Goal: Communication & Community: Answer question/provide support

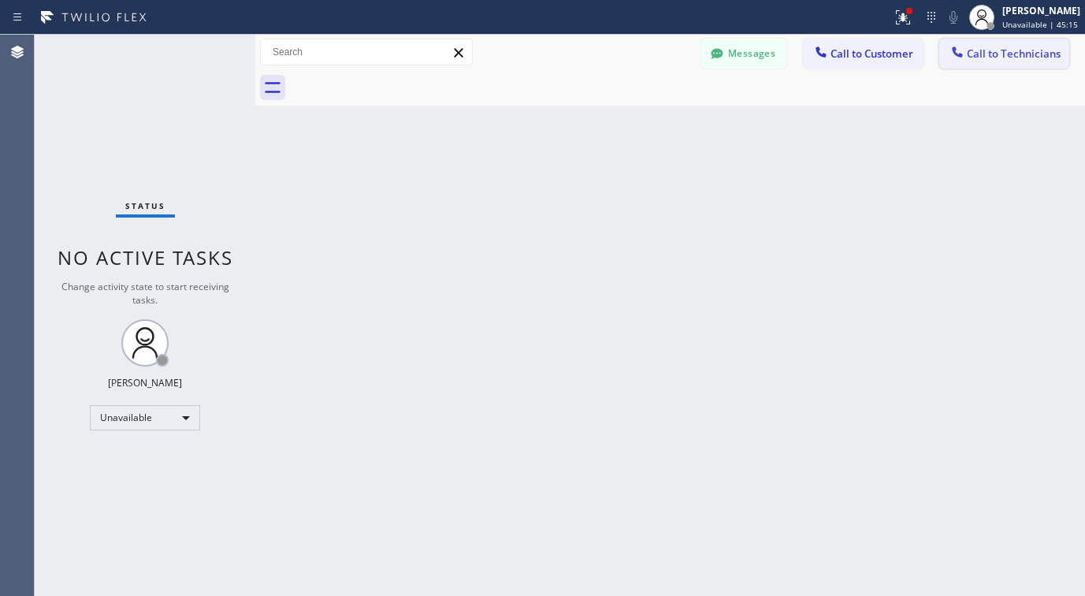
click at [984, 56] on span "Call to Technicians" at bounding box center [1014, 54] width 94 height 14
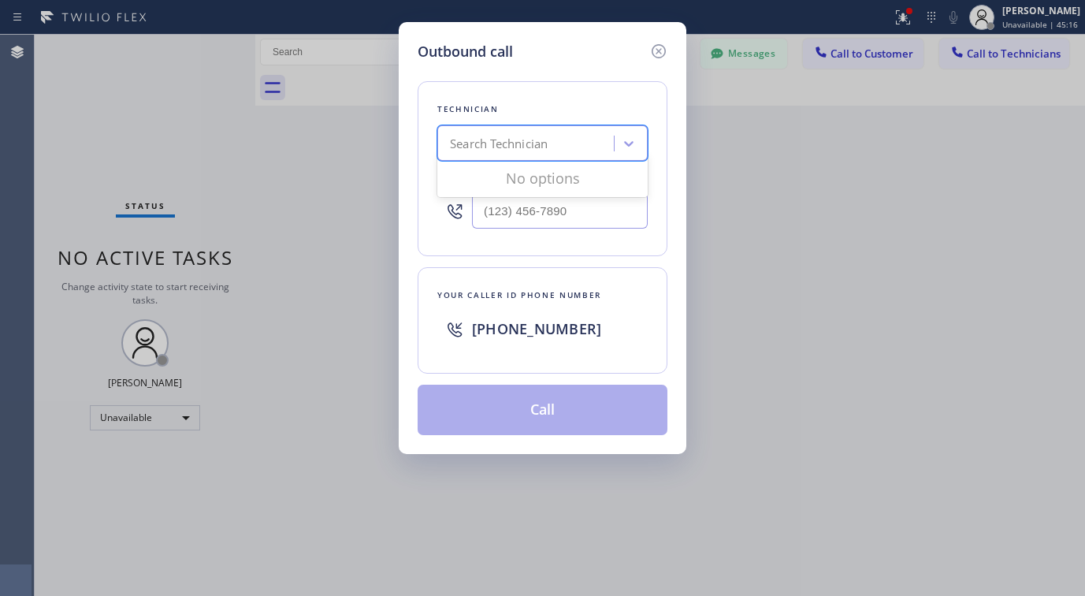
click at [516, 137] on div "Search Technician" at bounding box center [499, 144] width 98 height 18
type input "[GEOGRAPHIC_DATA]"
click at [657, 50] on icon at bounding box center [659, 51] width 14 height 14
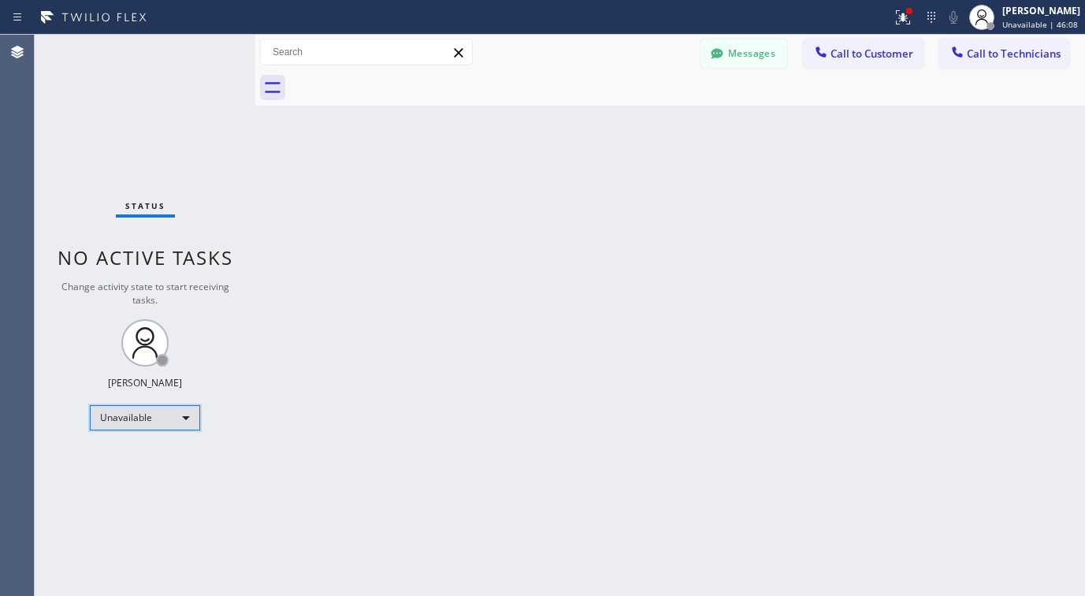
click at [171, 419] on div "Unavailable" at bounding box center [145, 417] width 110 height 25
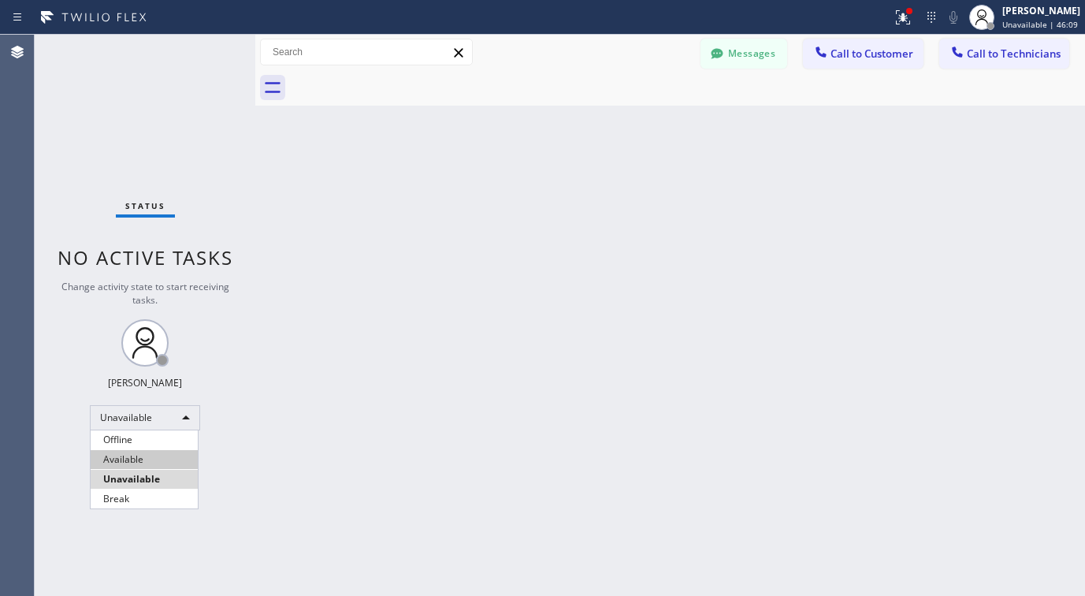
drag, startPoint x: 134, startPoint y: 452, endPoint x: 95, endPoint y: 413, distance: 54.6
click at [134, 452] on li "Available" at bounding box center [144, 459] width 107 height 19
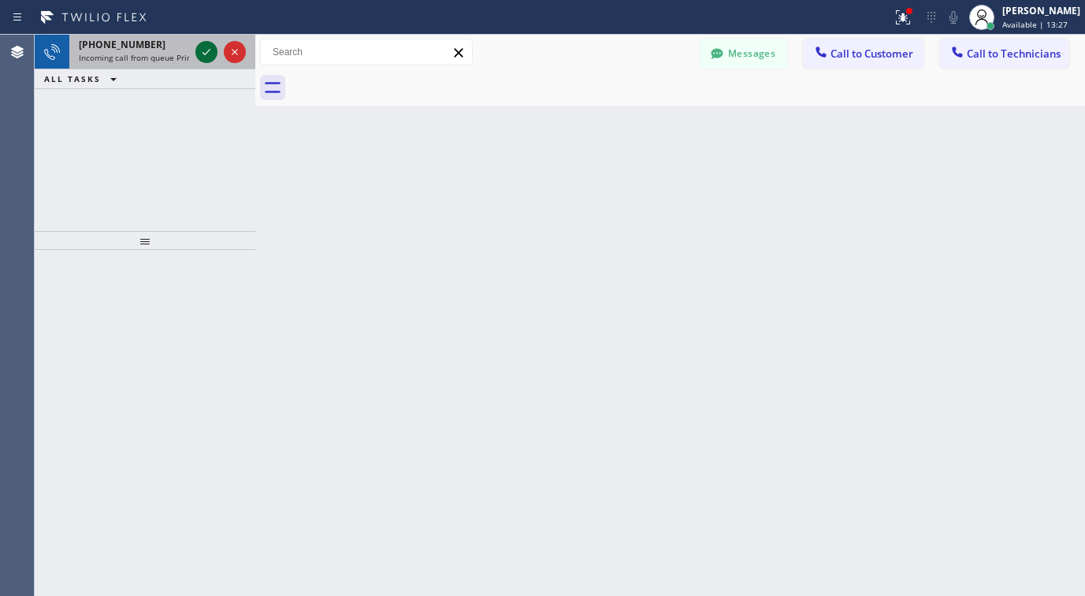
click at [210, 47] on icon at bounding box center [206, 52] width 19 height 19
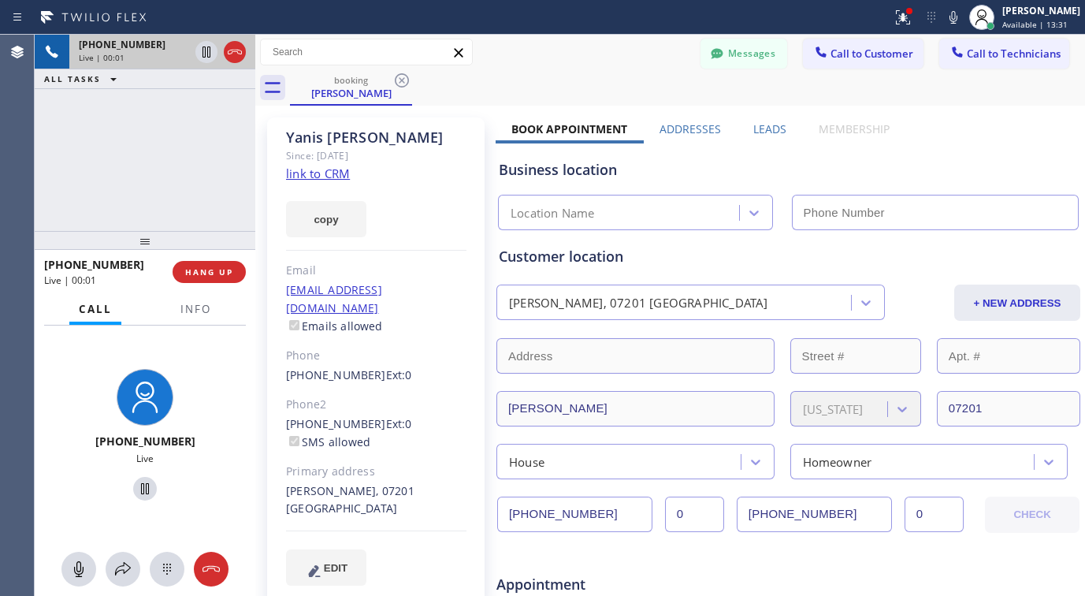
type input "[PHONE_NUMBER]"
click at [332, 177] on link "link to CRM" at bounding box center [318, 174] width 64 height 16
click at [136, 488] on icon at bounding box center [145, 488] width 19 height 19
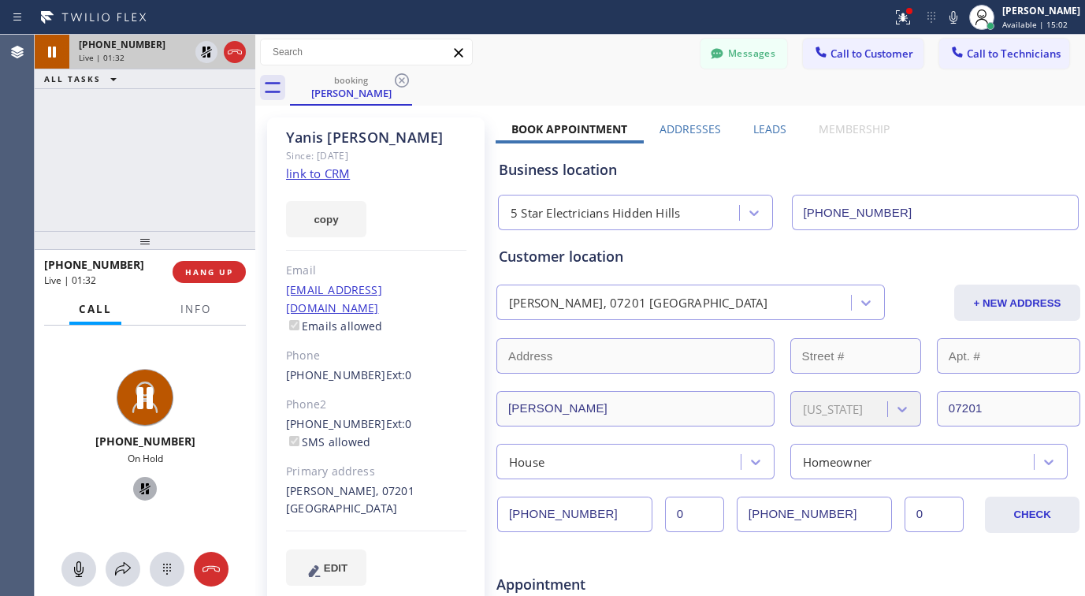
click at [326, 169] on link "link to CRM" at bounding box center [318, 174] width 64 height 16
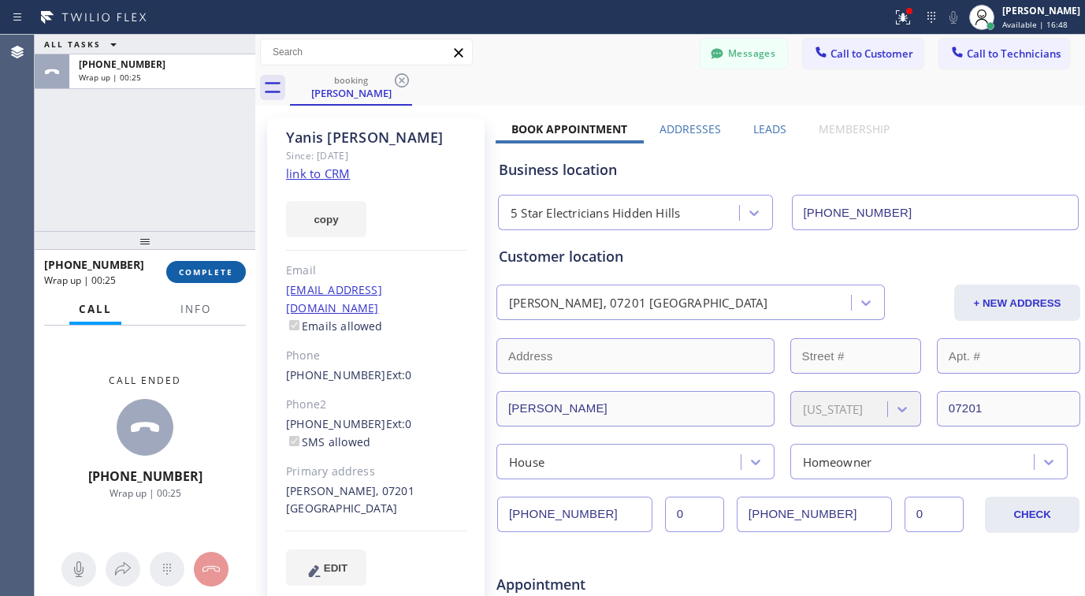
click at [207, 270] on span "COMPLETE" at bounding box center [206, 271] width 54 height 11
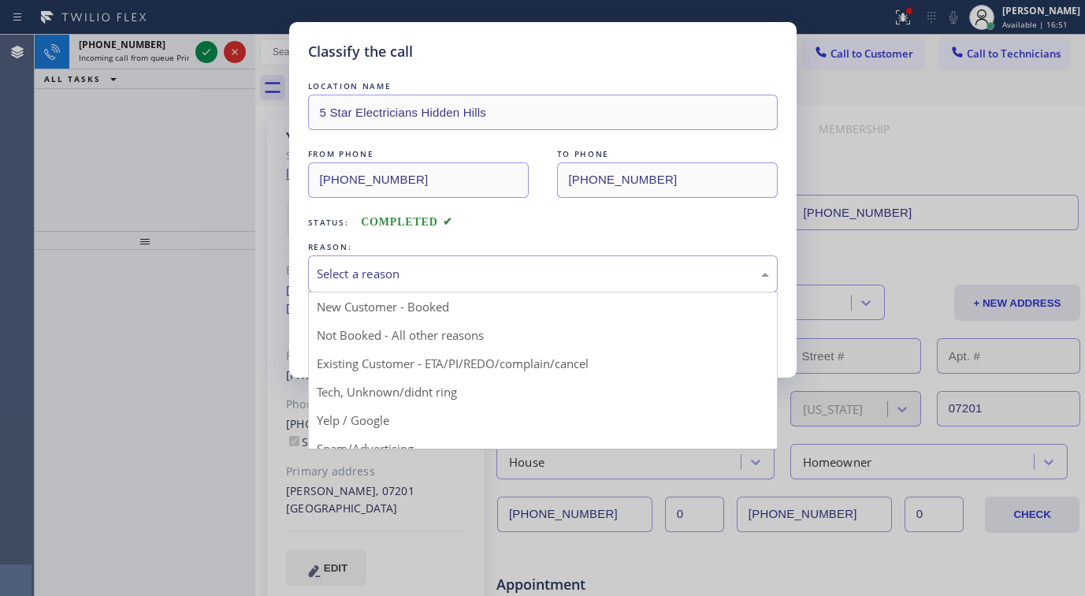
click at [409, 282] on div "Select a reason" at bounding box center [543, 274] width 452 height 18
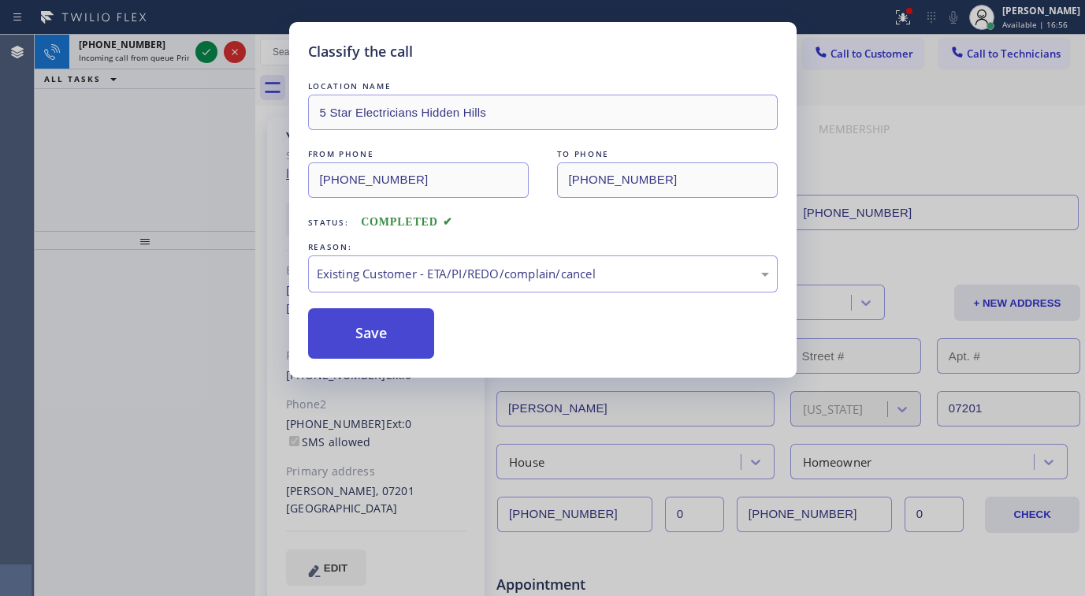
click at [400, 341] on button "Save" at bounding box center [371, 333] width 127 height 50
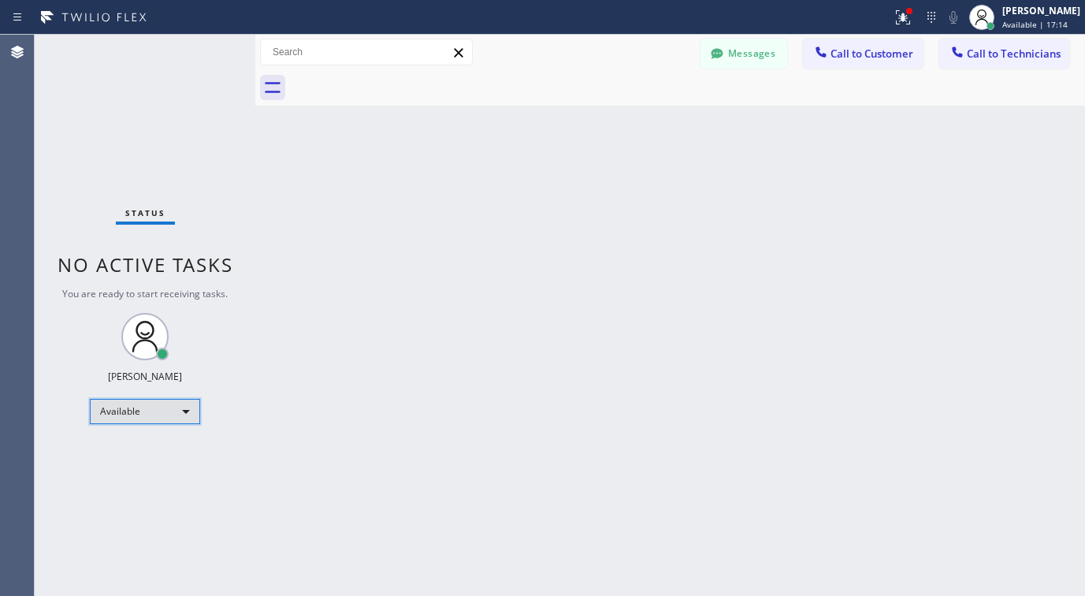
click at [180, 401] on div "Available" at bounding box center [145, 411] width 110 height 25
drag, startPoint x: 133, startPoint y: 471, endPoint x: 24, endPoint y: 439, distance: 114.2
click at [133, 473] on li "Unavailable" at bounding box center [144, 472] width 107 height 19
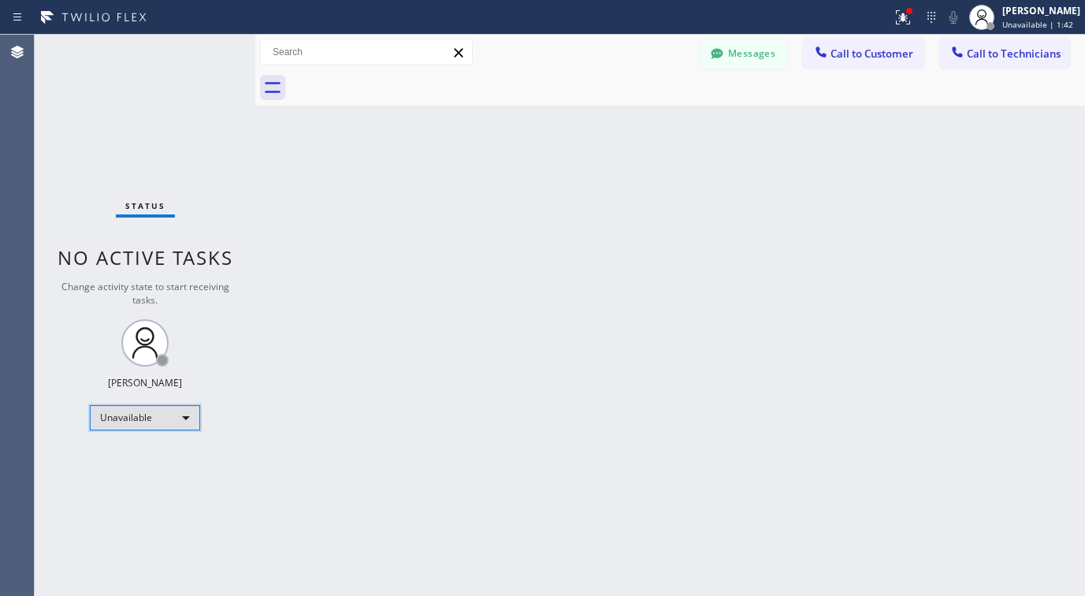
click at [181, 415] on div "Unavailable" at bounding box center [145, 417] width 110 height 25
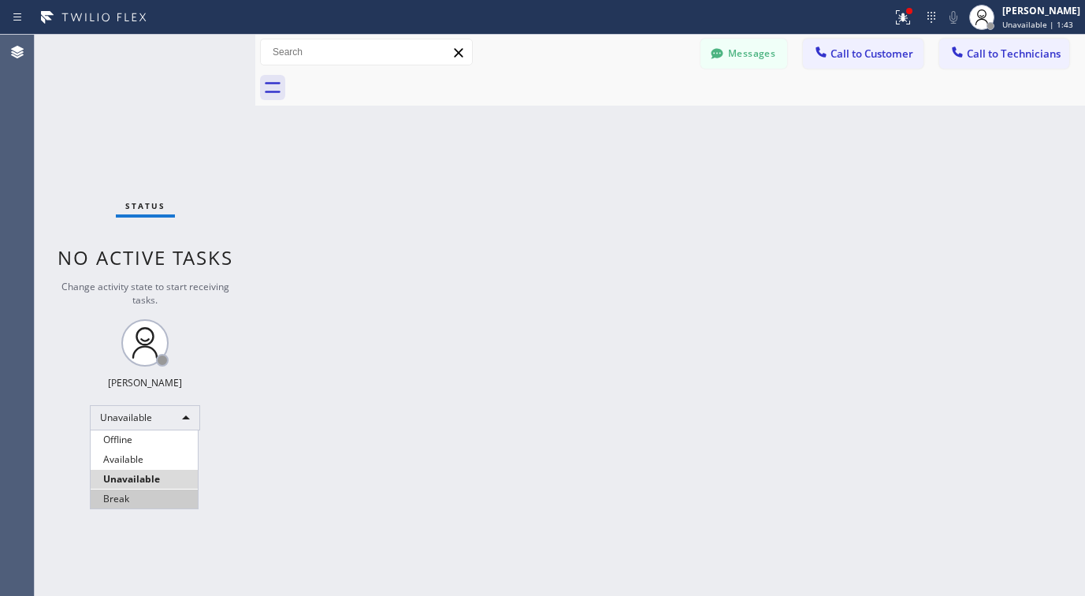
click at [172, 504] on li "Break" at bounding box center [144, 499] width 107 height 19
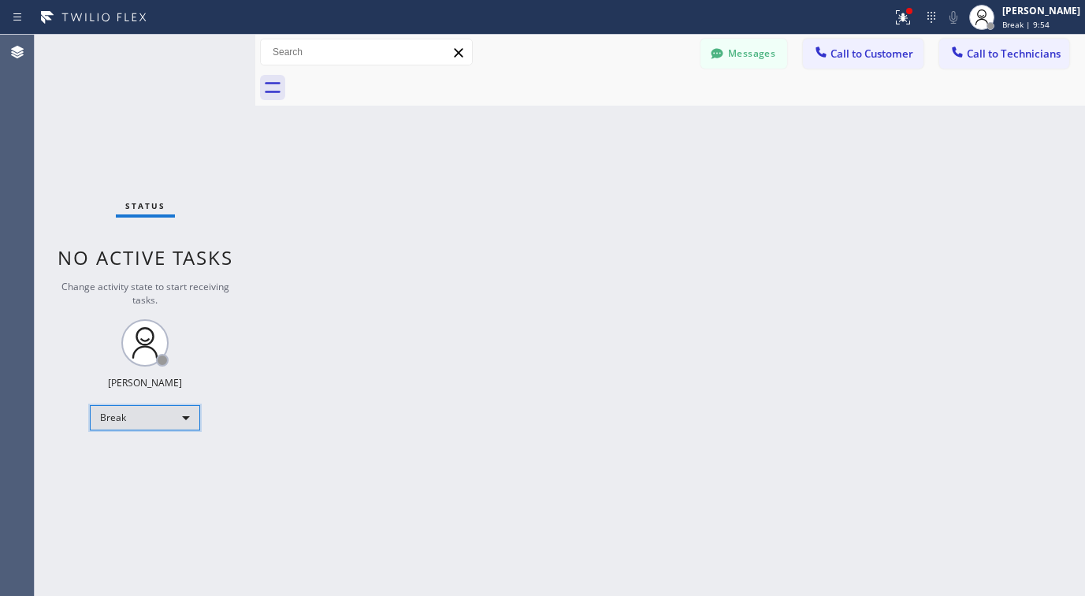
click at [121, 426] on div "Break" at bounding box center [145, 417] width 110 height 25
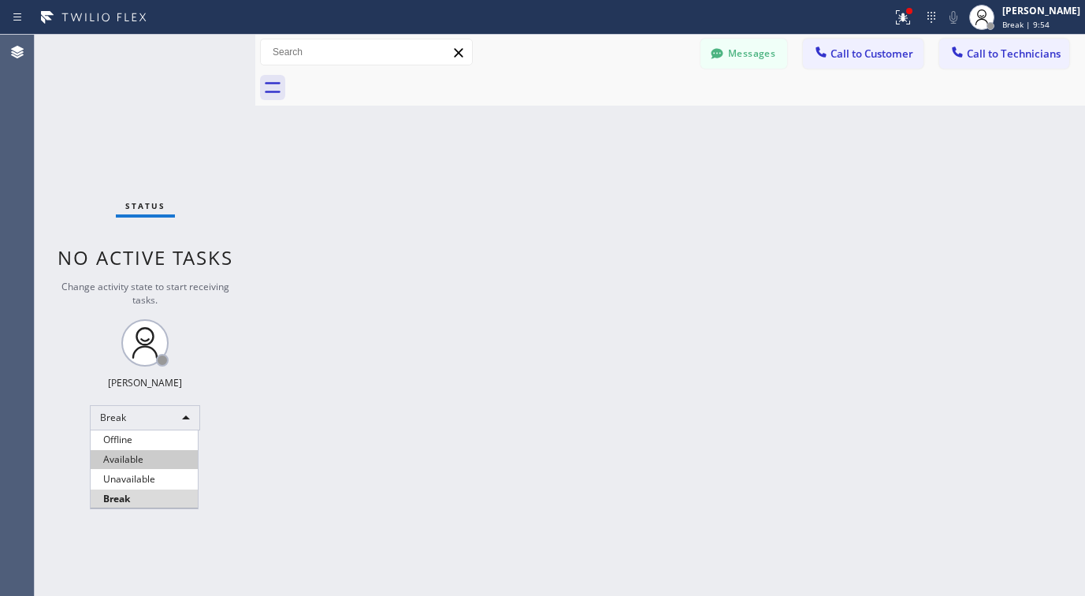
click at [108, 458] on li "Available" at bounding box center [144, 459] width 107 height 19
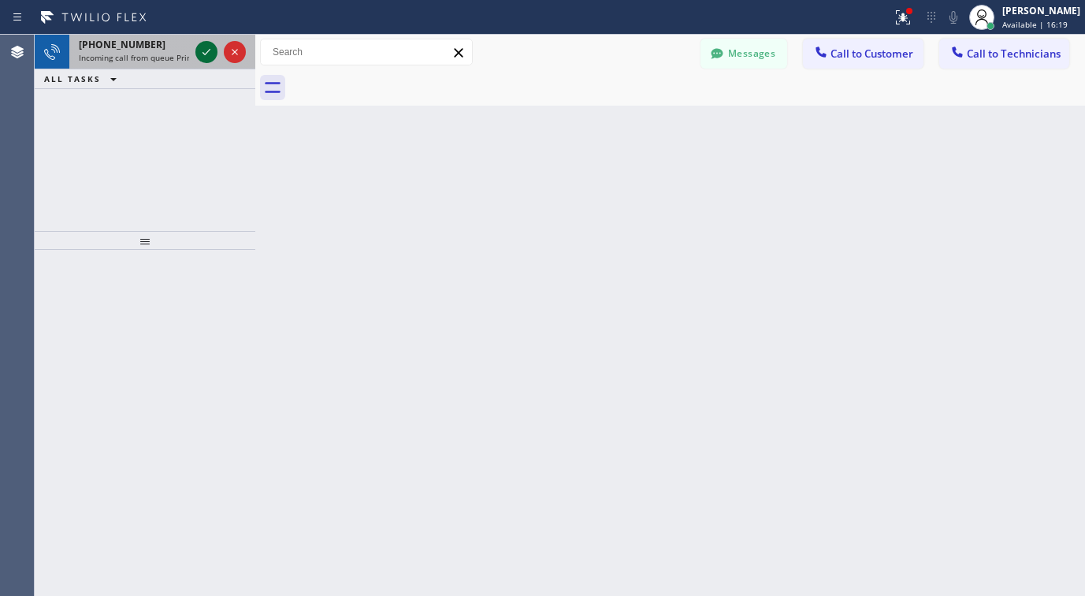
click at [206, 53] on icon at bounding box center [206, 52] width 19 height 19
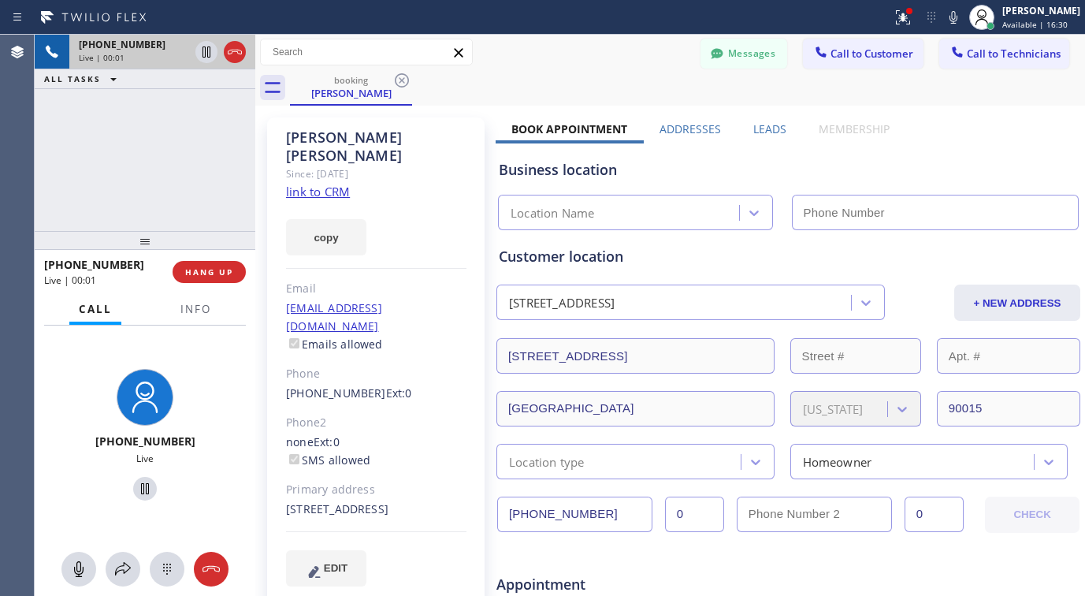
type input "[PHONE_NUMBER]"
click at [309, 184] on link "link to CRM" at bounding box center [318, 192] width 64 height 16
click at [141, 489] on icon at bounding box center [145, 488] width 8 height 11
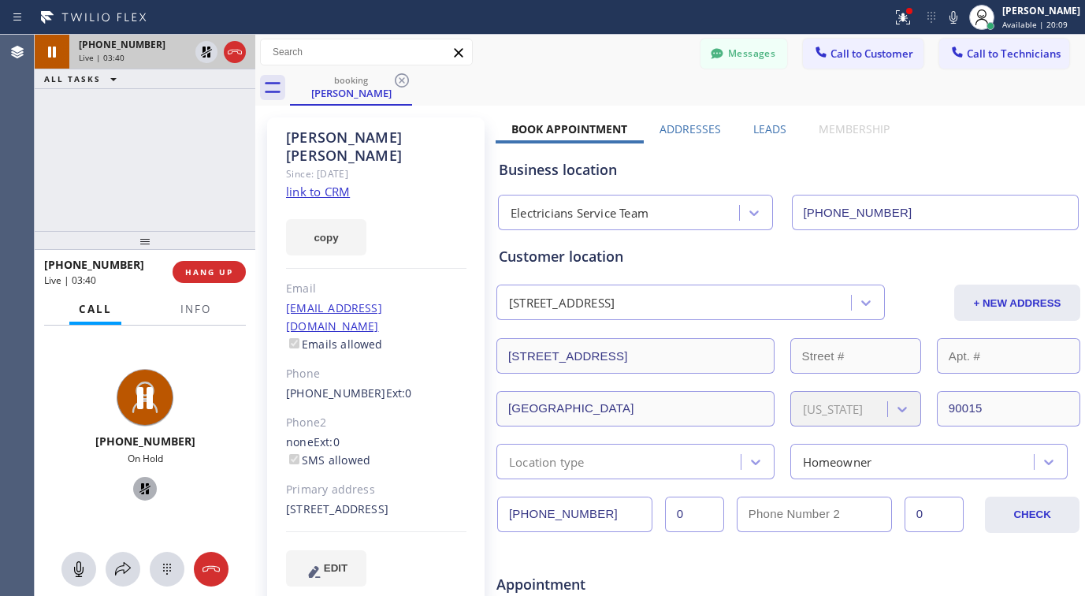
click at [139, 486] on icon at bounding box center [145, 488] width 19 height 19
click at [123, 571] on icon at bounding box center [123, 569] width 19 height 19
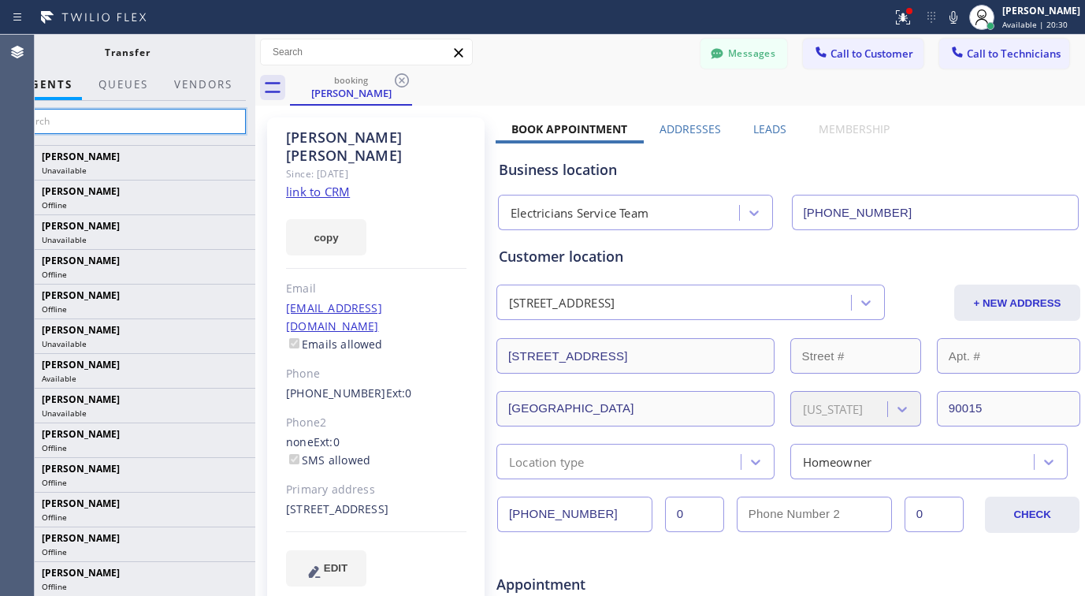
click at [99, 121] on input "text" at bounding box center [127, 121] width 237 height 25
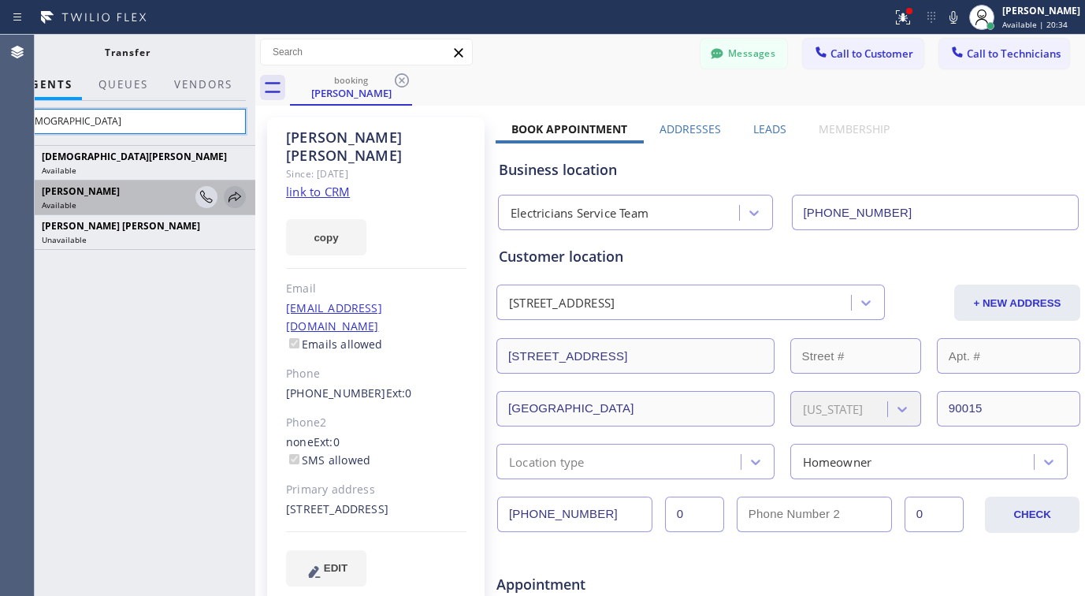
type input "[DEMOGRAPHIC_DATA]"
click at [236, 193] on icon at bounding box center [235, 197] width 13 height 10
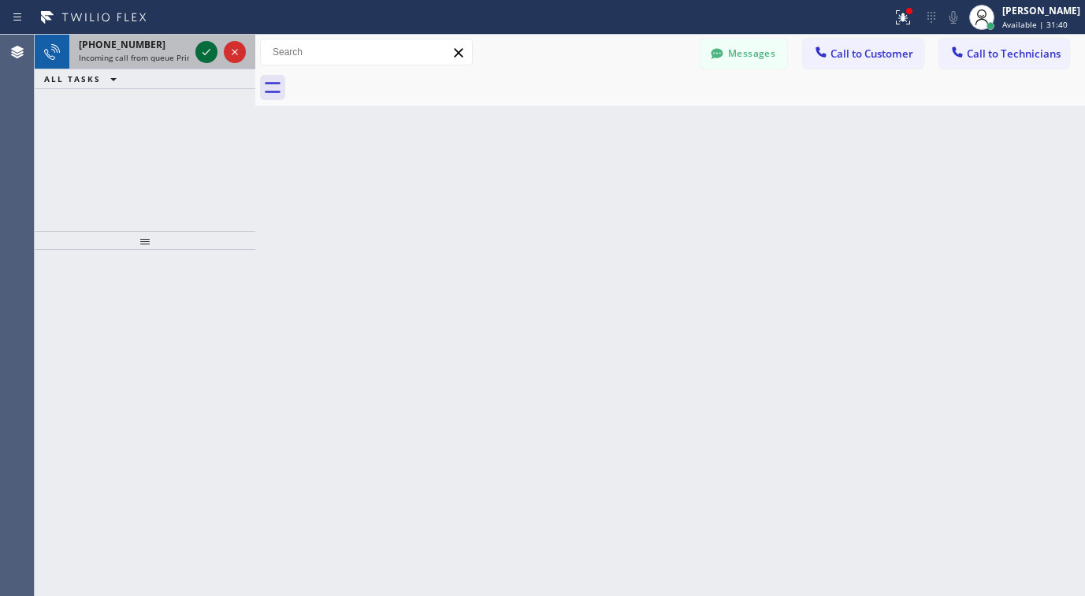
click at [210, 50] on icon at bounding box center [207, 52] width 8 height 6
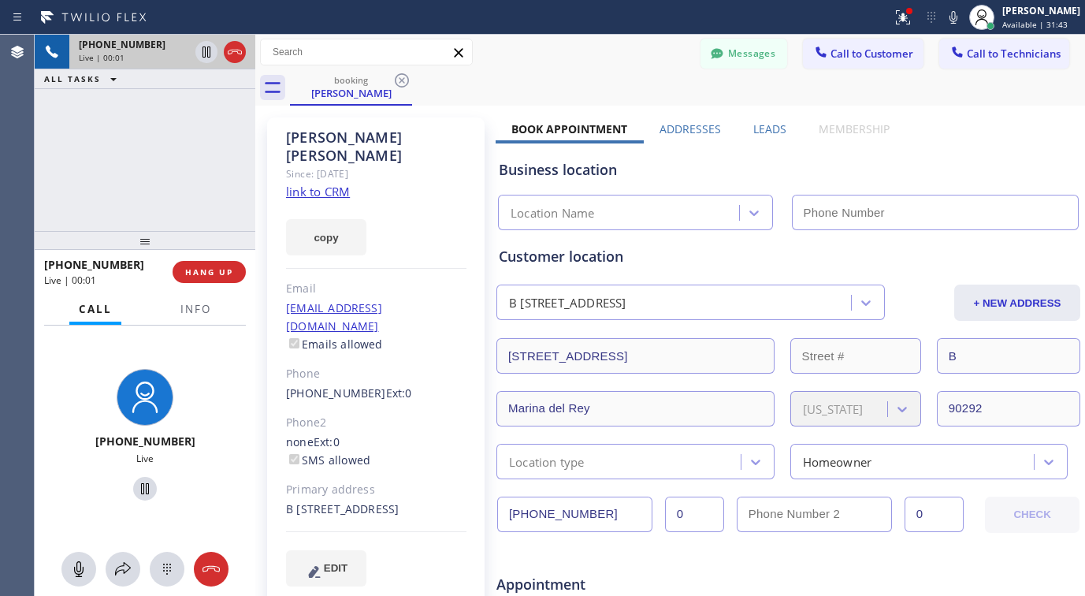
type input "[PHONE_NUMBER]"
click at [326, 184] on link "link to CRM" at bounding box center [318, 192] width 64 height 16
click at [141, 490] on icon at bounding box center [145, 488] width 19 height 19
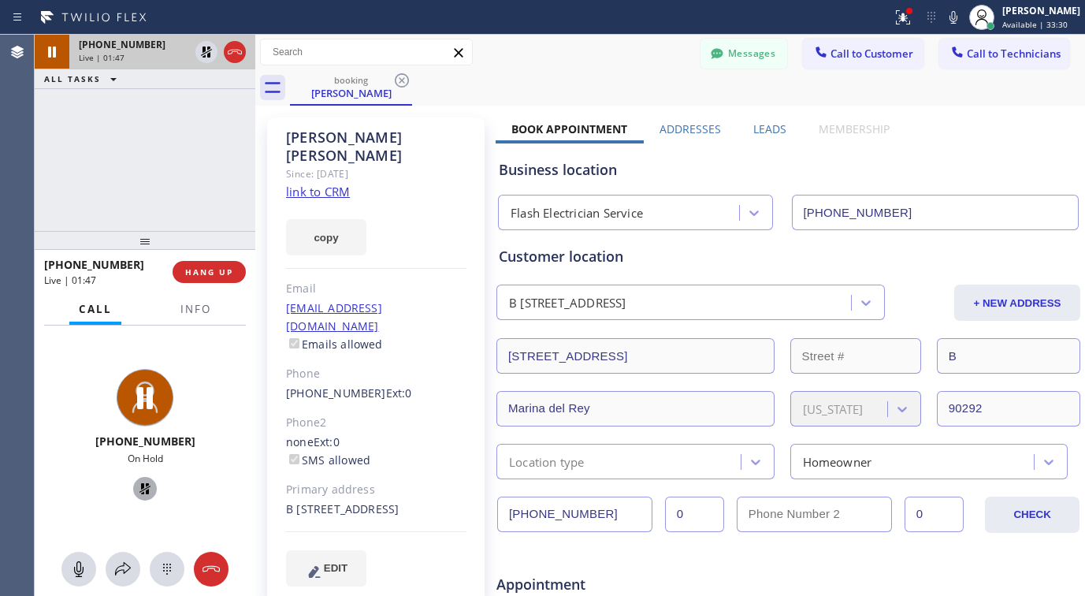
click at [140, 481] on icon at bounding box center [145, 488] width 19 height 19
click at [212, 272] on span "HANG UP" at bounding box center [209, 271] width 48 height 11
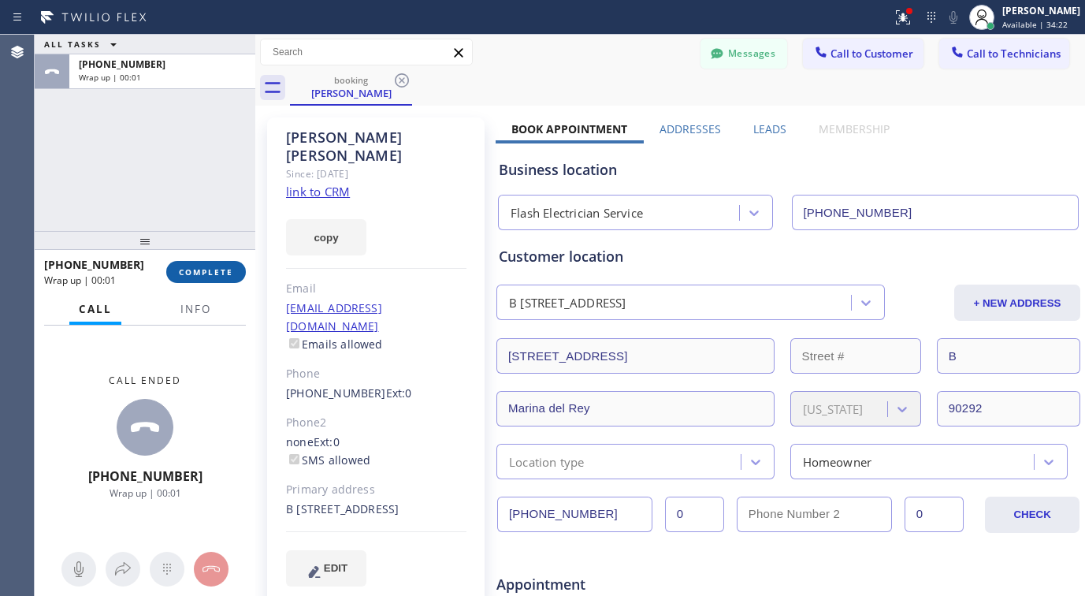
click at [207, 271] on span "COMPLETE" at bounding box center [206, 271] width 54 height 11
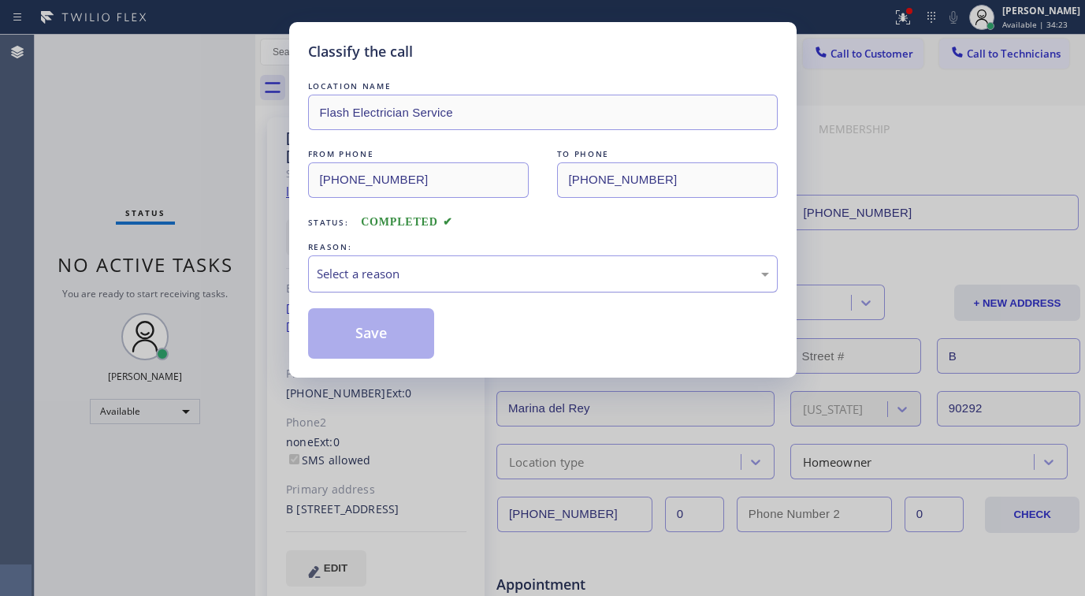
click at [368, 274] on div "Select a reason" at bounding box center [543, 274] width 452 height 18
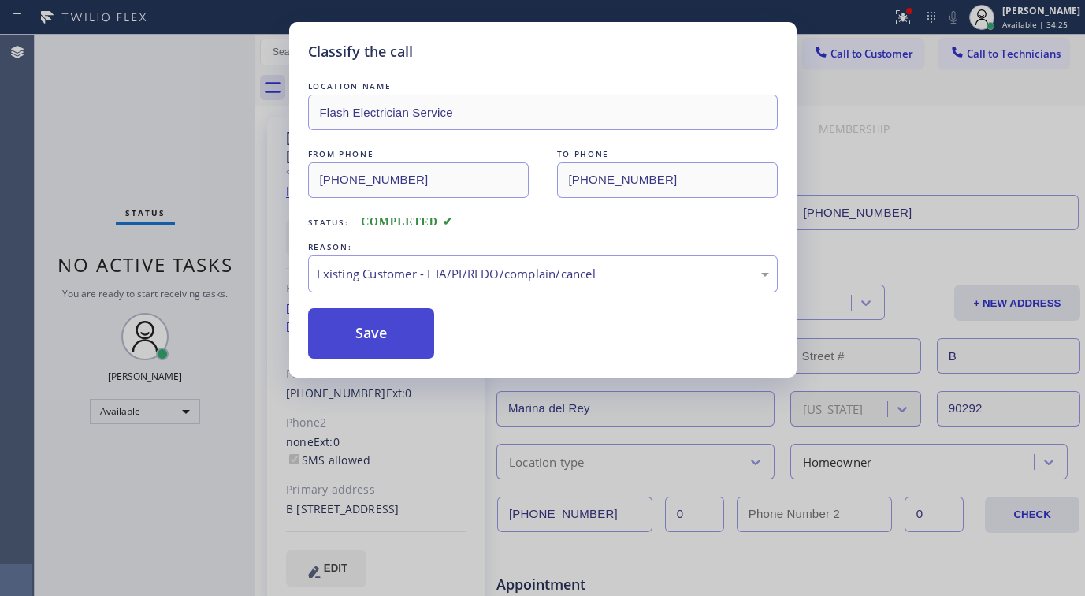
click at [356, 322] on button "Save" at bounding box center [371, 333] width 127 height 50
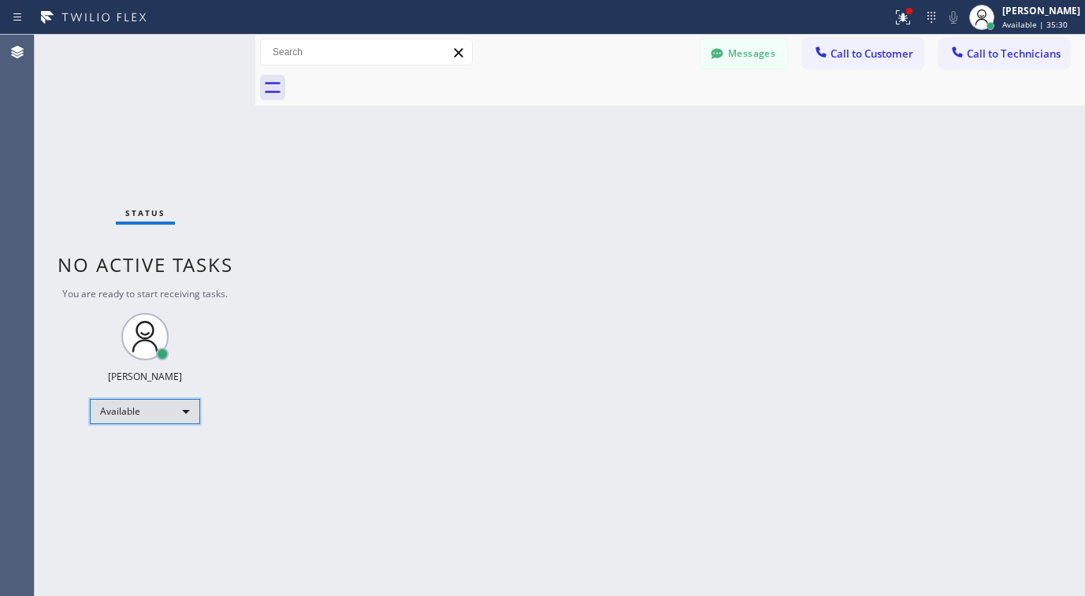
click at [116, 418] on div "Available" at bounding box center [145, 411] width 110 height 25
click at [111, 461] on li "Available" at bounding box center [144, 453] width 107 height 19
click at [120, 409] on div "Available" at bounding box center [145, 411] width 110 height 25
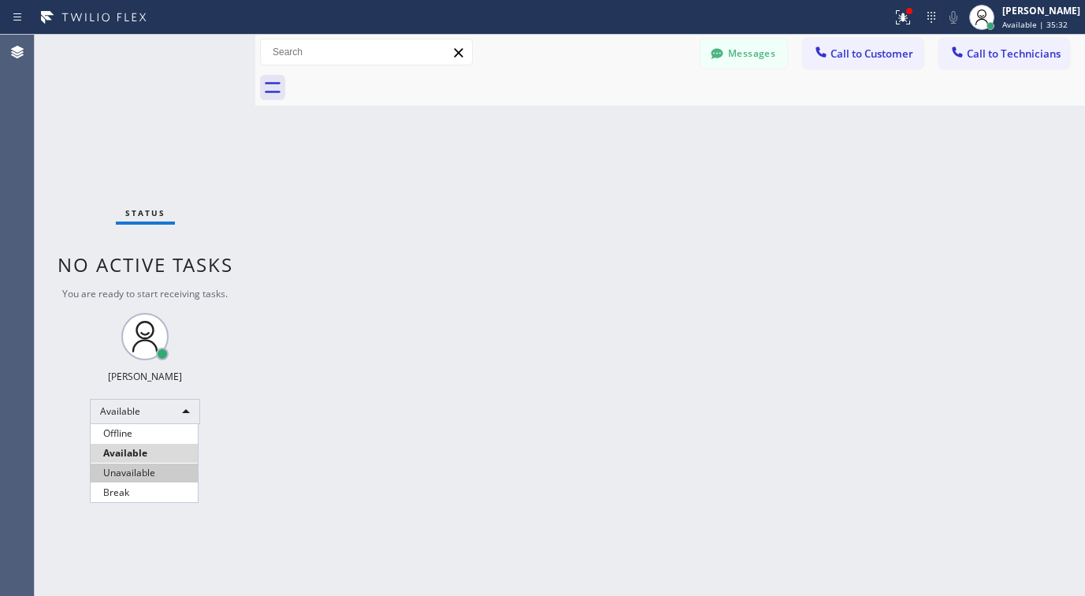
click at [114, 469] on li "Unavailable" at bounding box center [144, 472] width 107 height 19
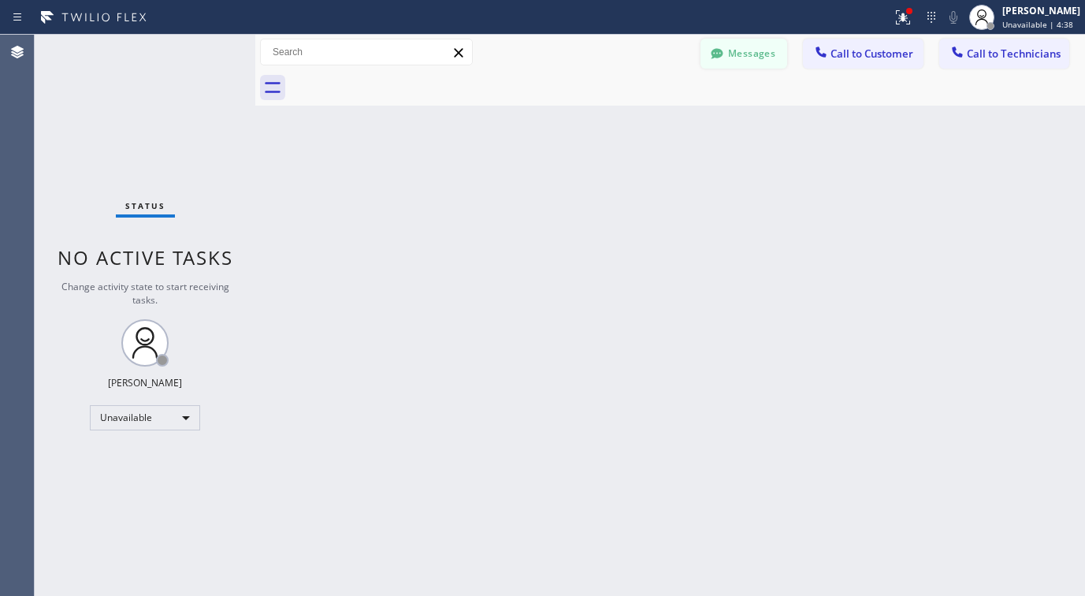
click at [730, 51] on button "Messages" at bounding box center [744, 54] width 87 height 30
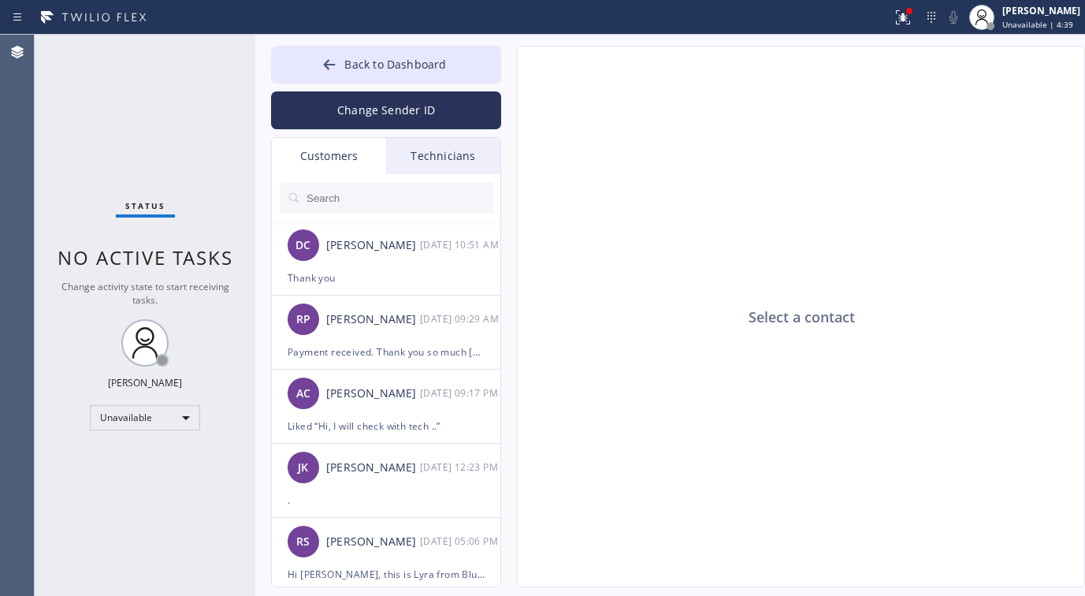
click at [329, 192] on input "text" at bounding box center [399, 198] width 189 height 32
click at [337, 195] on input "text" at bounding box center [399, 198] width 189 height 32
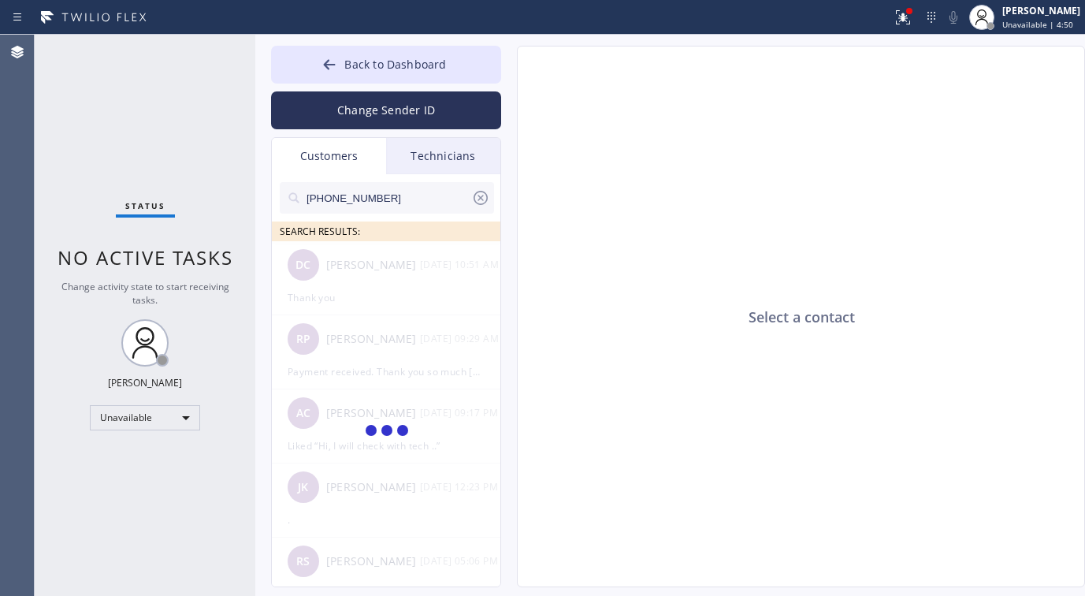
click at [347, 238] on div "SEARCH RESULTS:" at bounding box center [387, 231] width 230 height 20
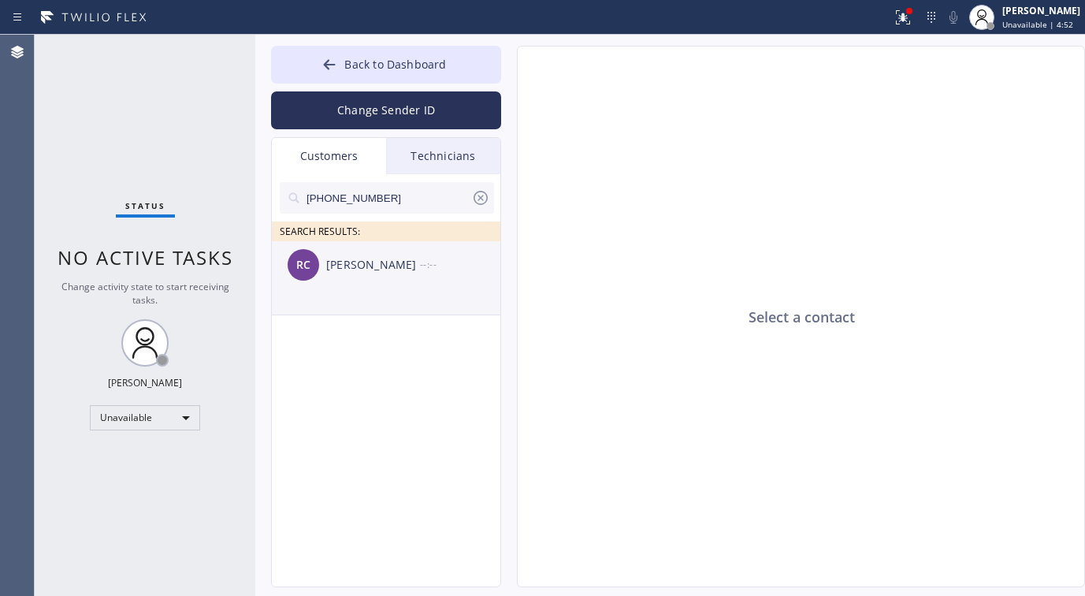
click at [347, 259] on div "[PERSON_NAME]" at bounding box center [373, 265] width 94 height 18
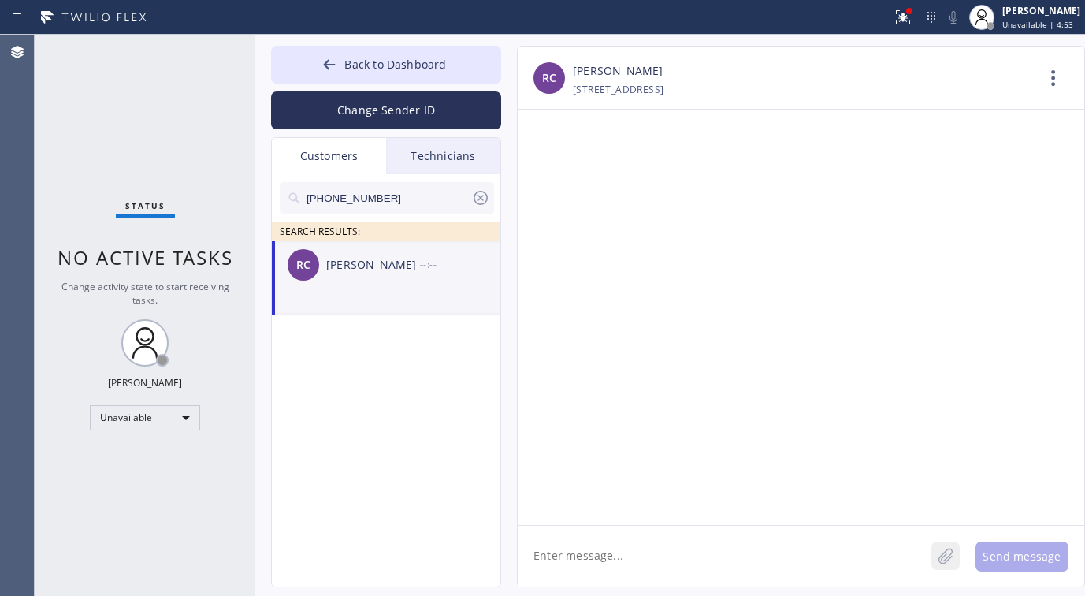
click at [944, 549] on icon at bounding box center [946, 556] width 16 height 20
click at [948, 558] on icon at bounding box center [946, 556] width 16 height 20
